Goal: Navigation & Orientation: Find specific page/section

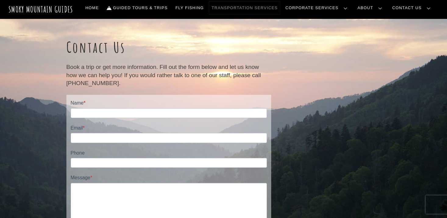
click at [280, 8] on link "Transportation Services" at bounding box center [244, 8] width 71 height 13
click at [101, 9] on link "Home" at bounding box center [92, 8] width 18 height 13
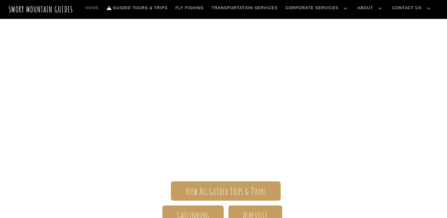
click at [0, 0] on link "Team Building" at bounding box center [0, 0] width 0 height 0
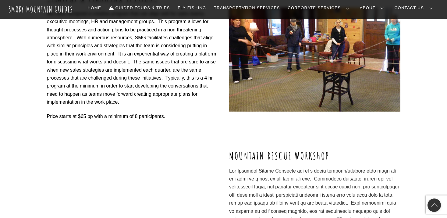
scroll to position [133, 0]
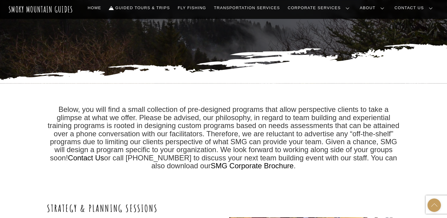
click at [435, 208] on div "Back To Top" at bounding box center [434, 204] width 13 height 13
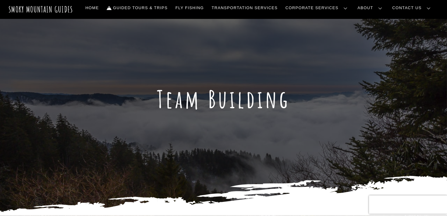
scroll to position [0, 0]
